Goal: Task Accomplishment & Management: Manage account settings

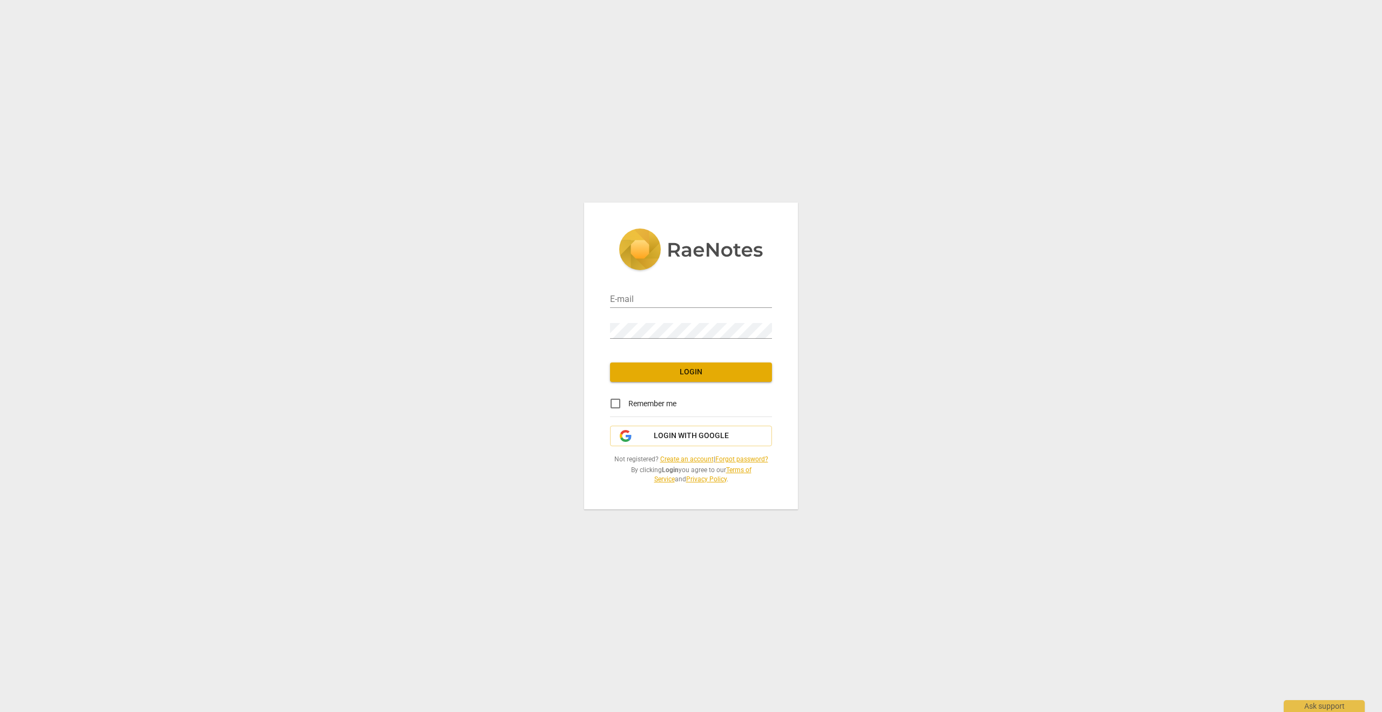
type input "[PERSON_NAME][EMAIL_ADDRESS][PERSON_NAME][DOMAIN_NAME]"
click at [696, 373] on span "Login" at bounding box center [691, 372] width 145 height 11
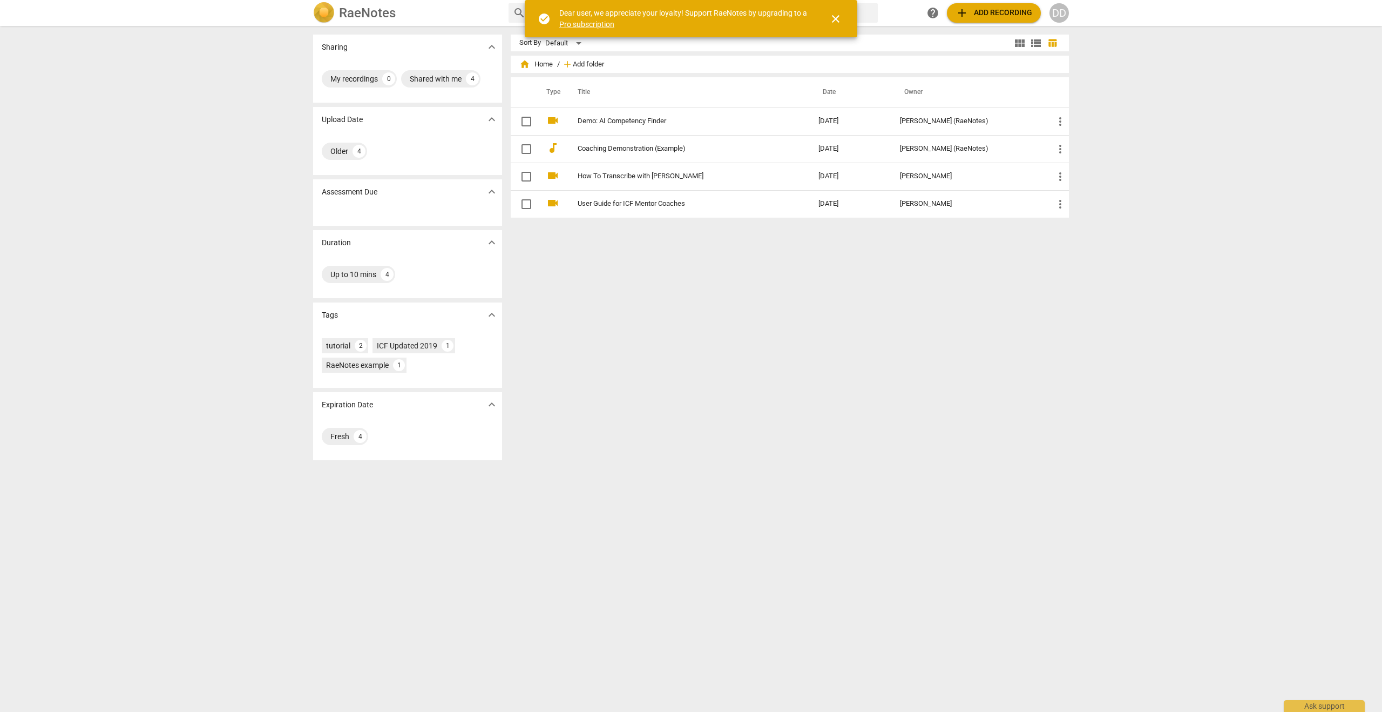
click at [590, 63] on span "Add folder" at bounding box center [588, 64] width 31 height 8
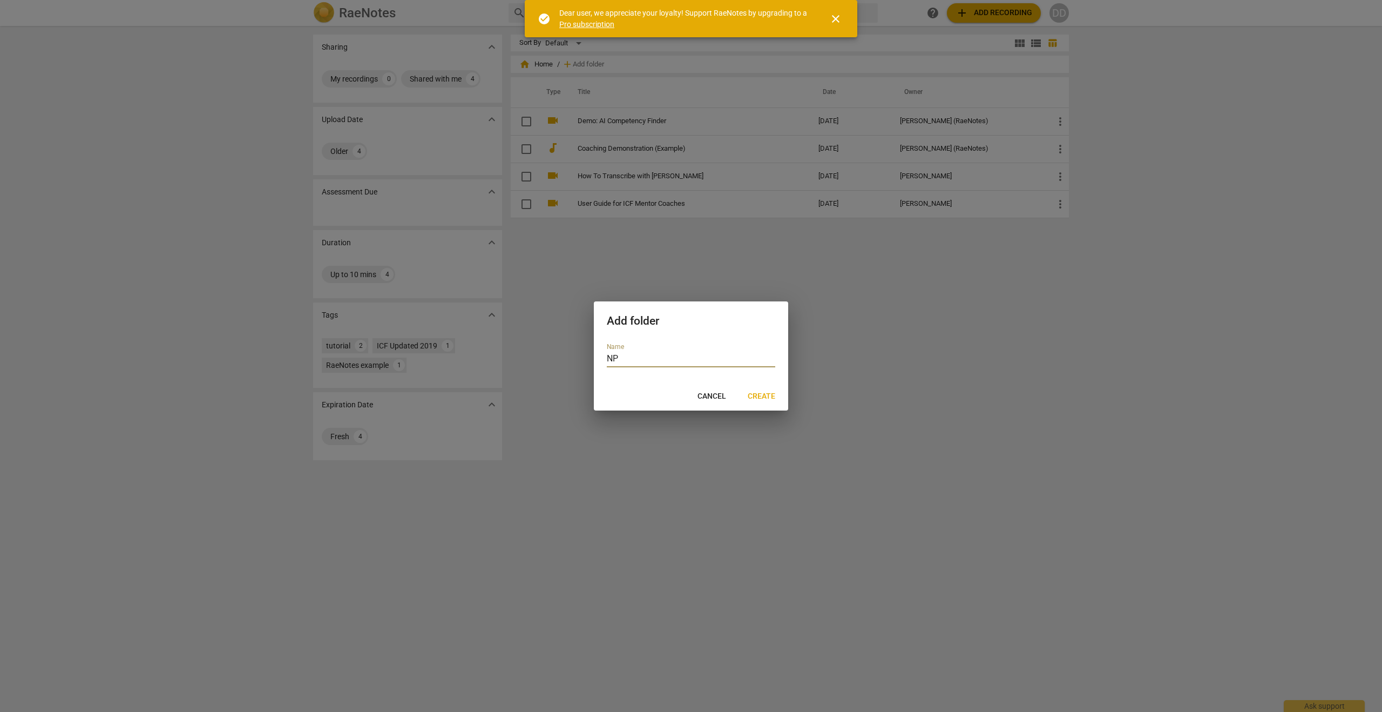
type input "NPI"
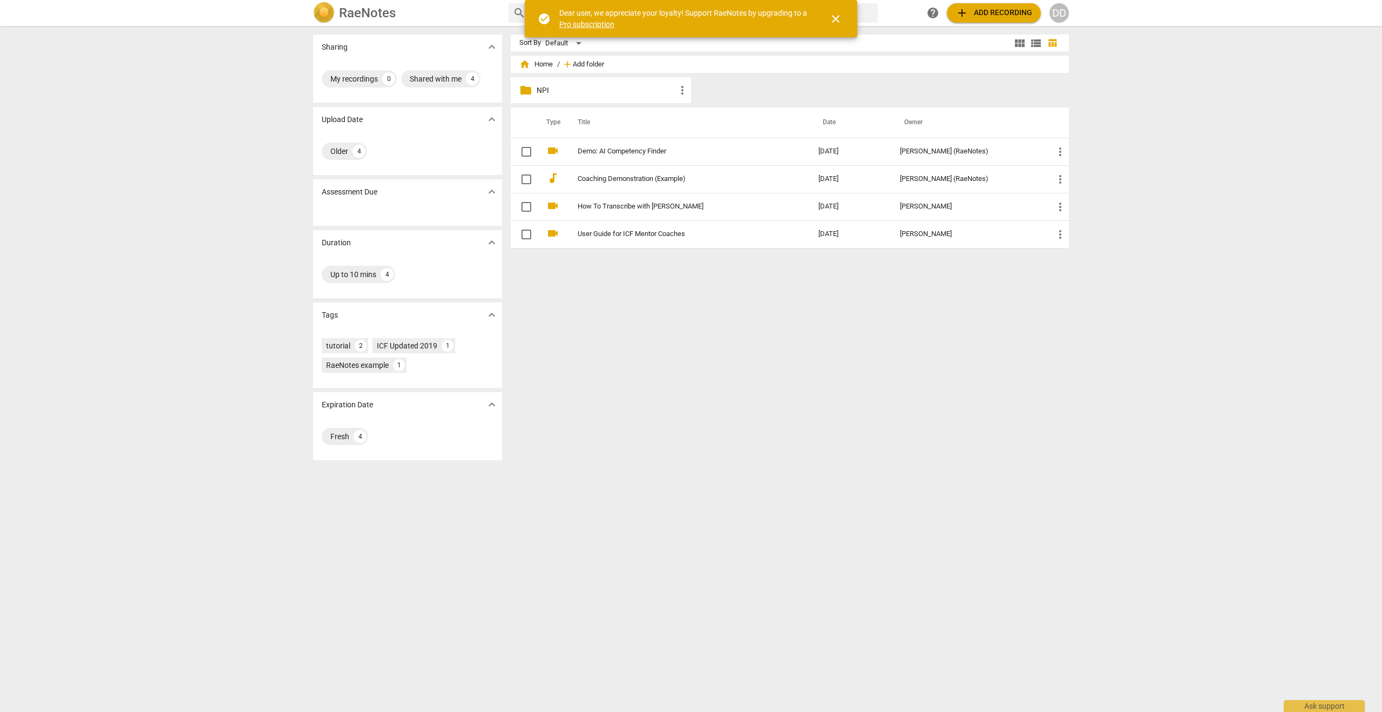
click at [581, 66] on span "Add folder" at bounding box center [588, 64] width 31 height 8
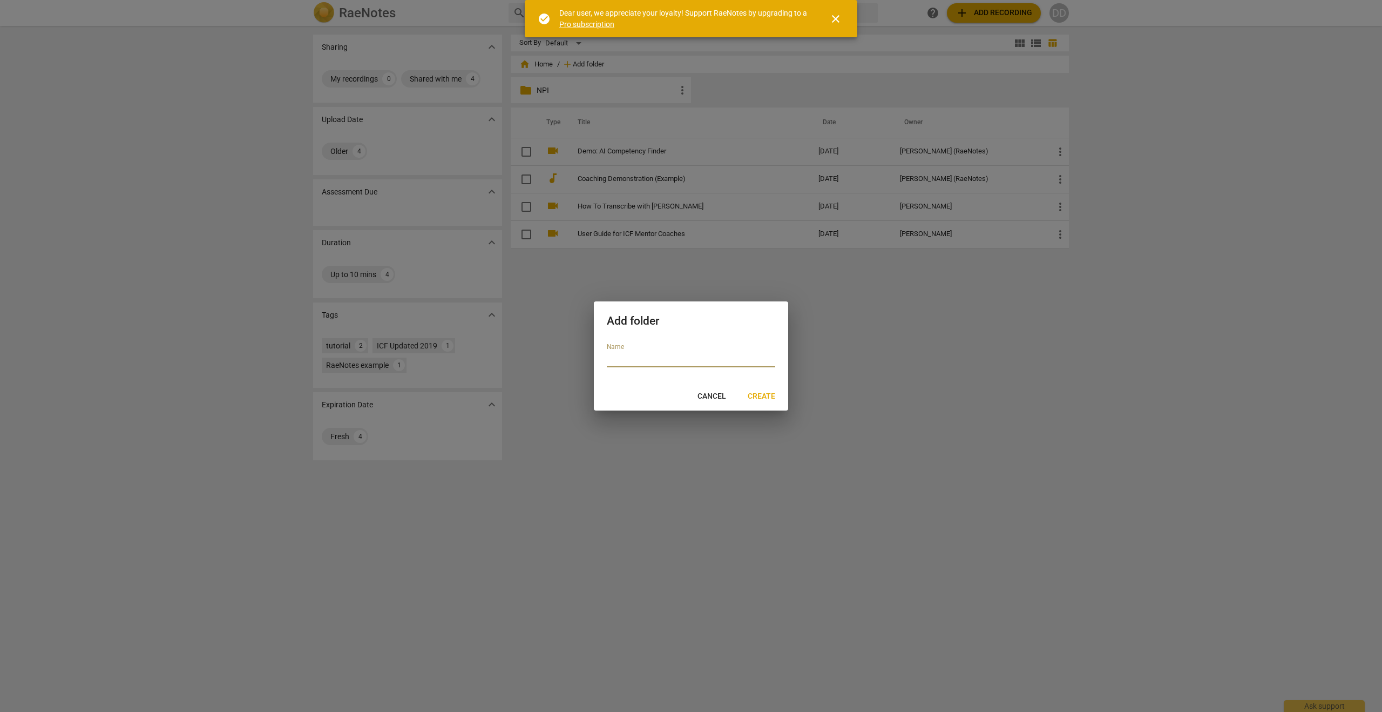
type input "C"
type input "F"
type input "S"
type input "[PERSON_NAME]"
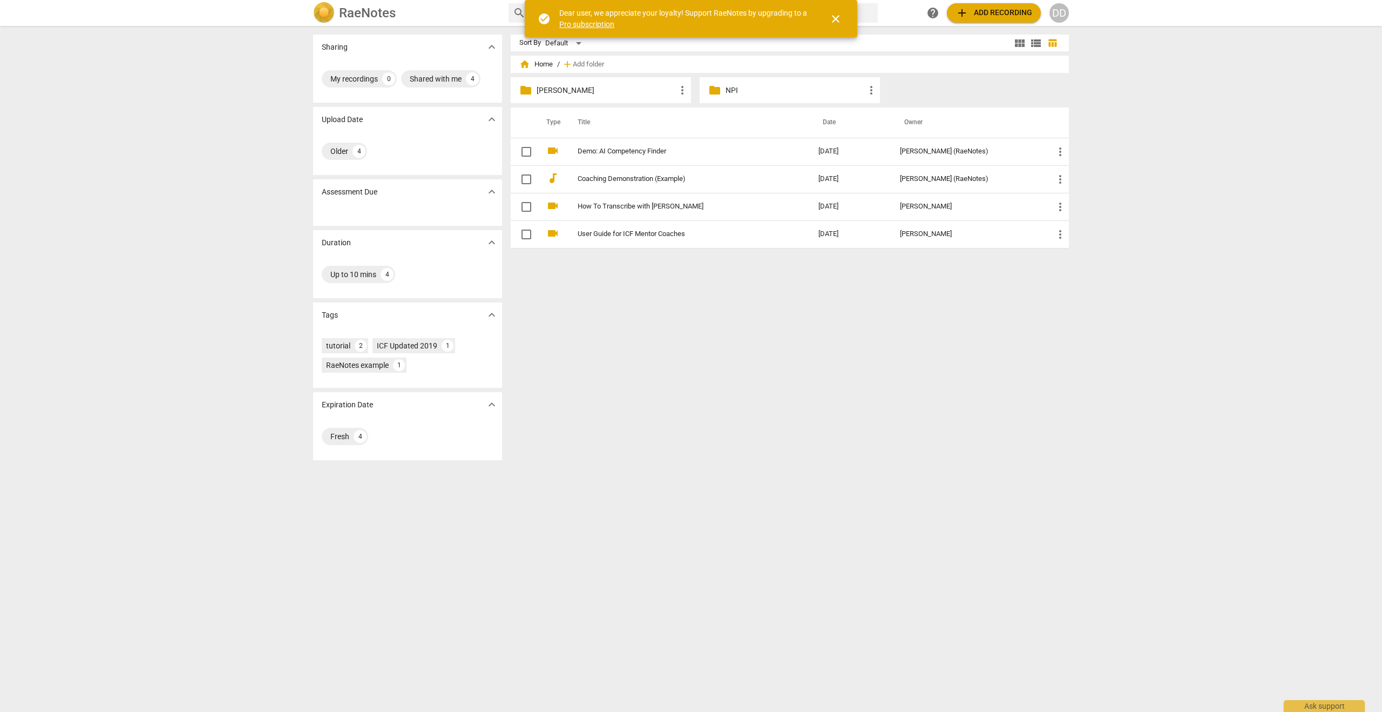
click at [679, 90] on span "more_vert" at bounding box center [682, 90] width 13 height 13
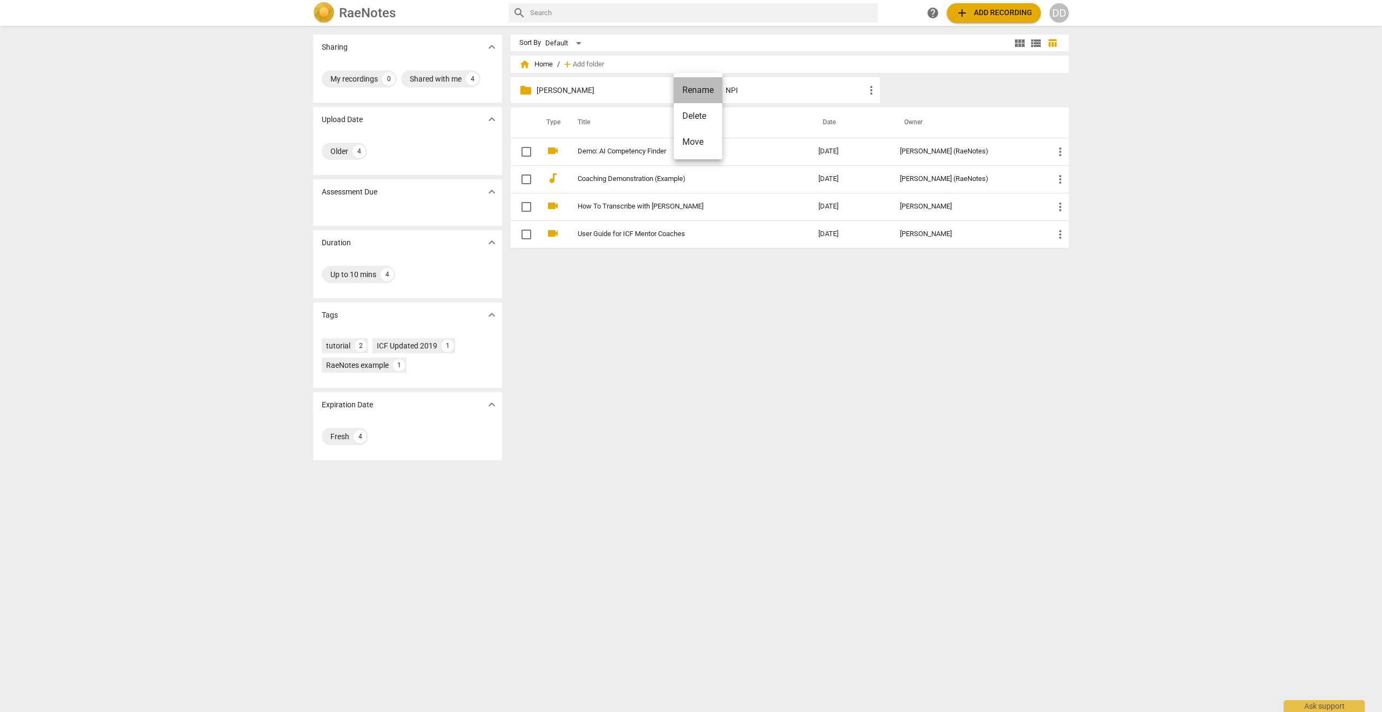
click at [710, 87] on li "Rename" at bounding box center [698, 90] width 49 height 26
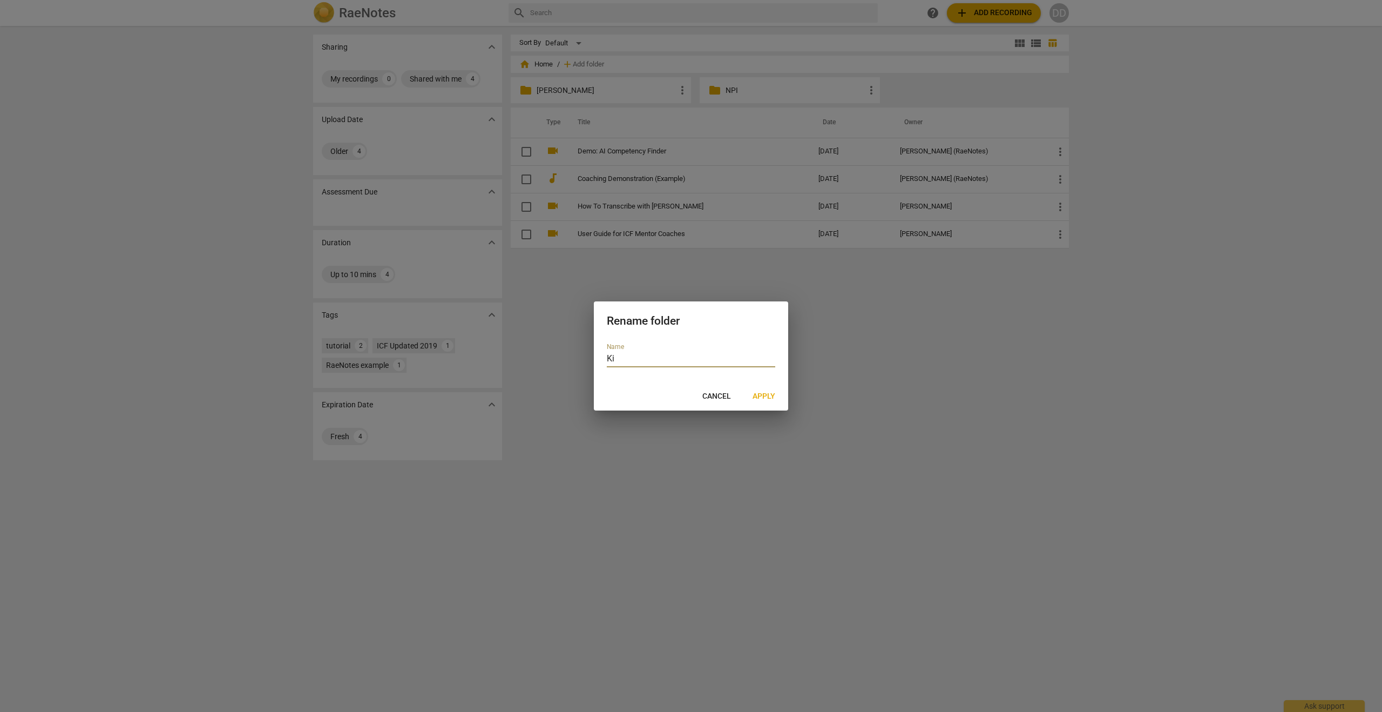
type input "K"
type input "KS"
click at [770, 396] on span "Apply" at bounding box center [764, 396] width 23 height 11
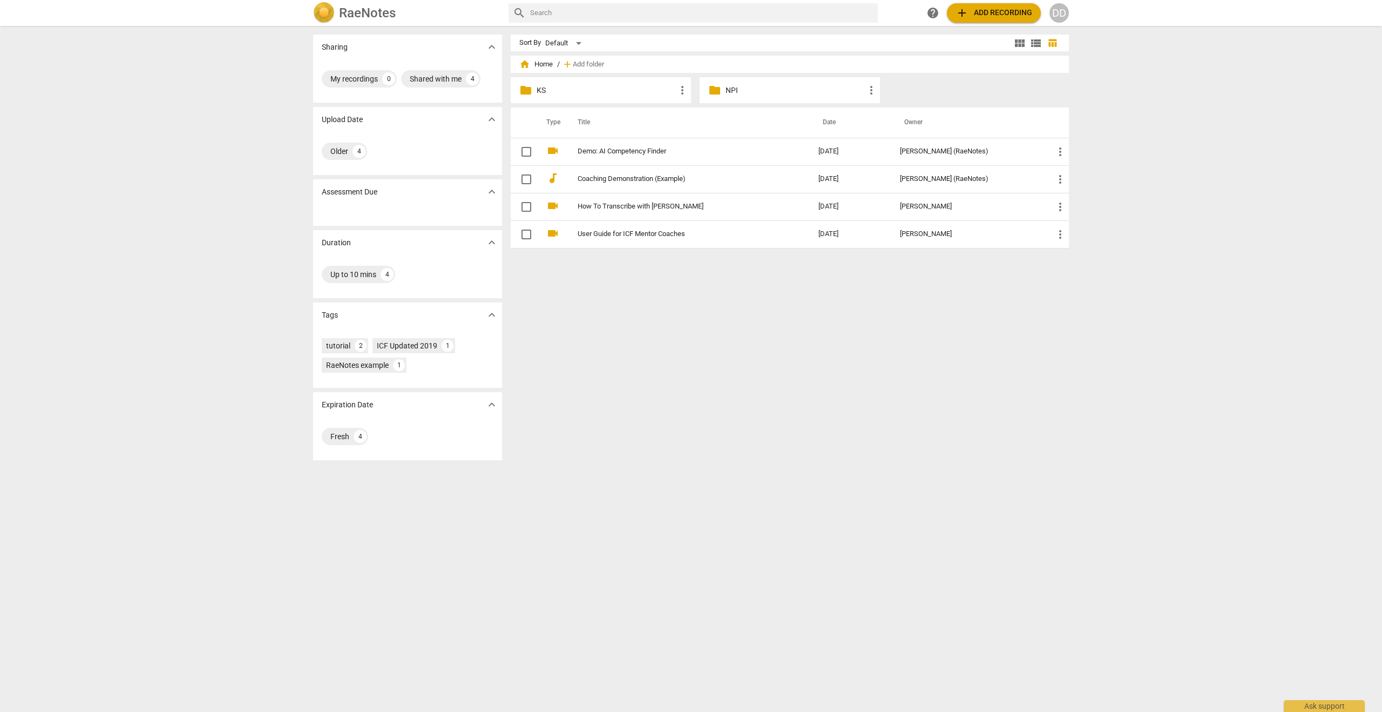
click at [989, 15] on span "add Add recording" at bounding box center [994, 12] width 77 height 13
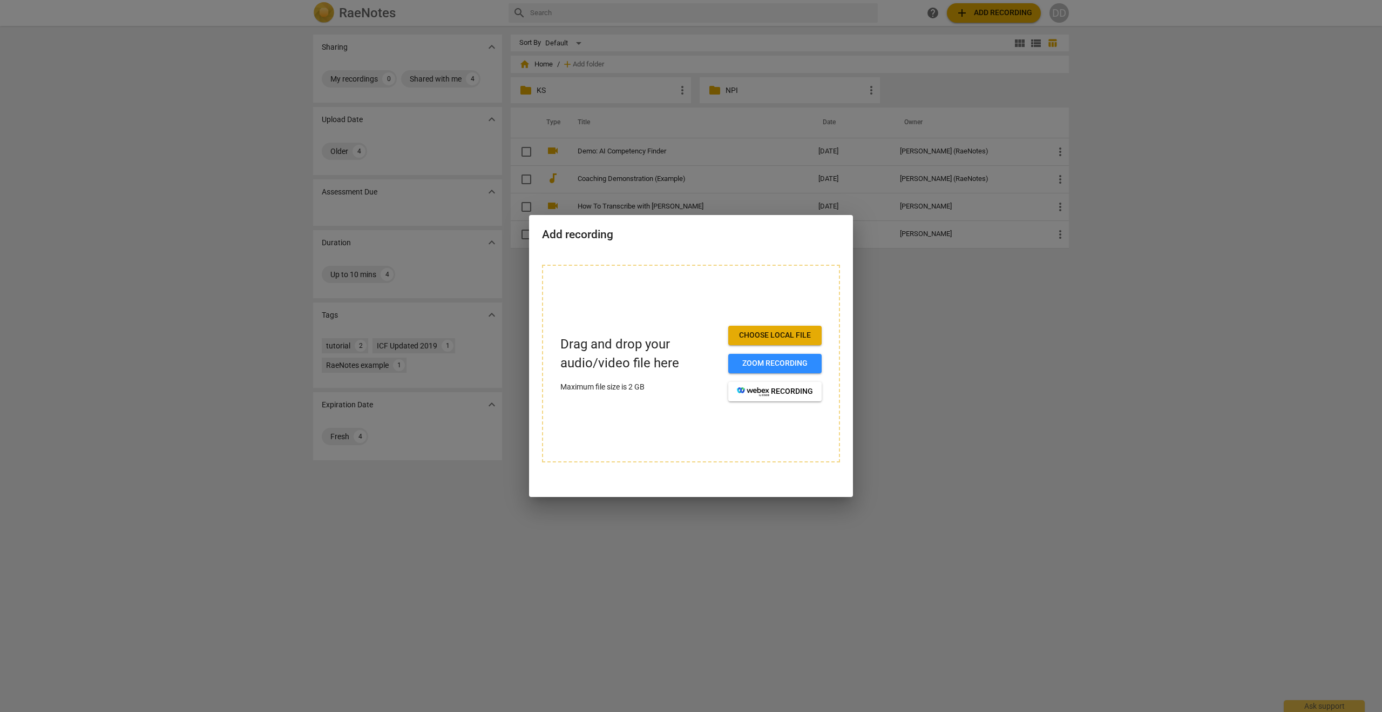
click at [930, 281] on div at bounding box center [691, 356] width 1382 height 712
